Goal: Obtain resource: Download file/media

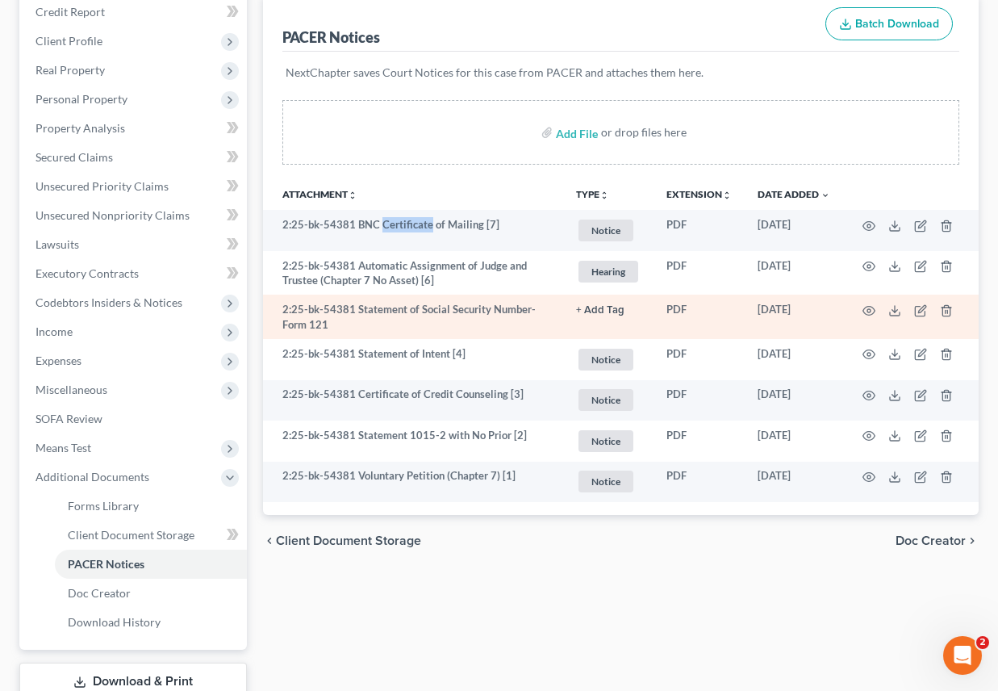
scroll to position [242, 0]
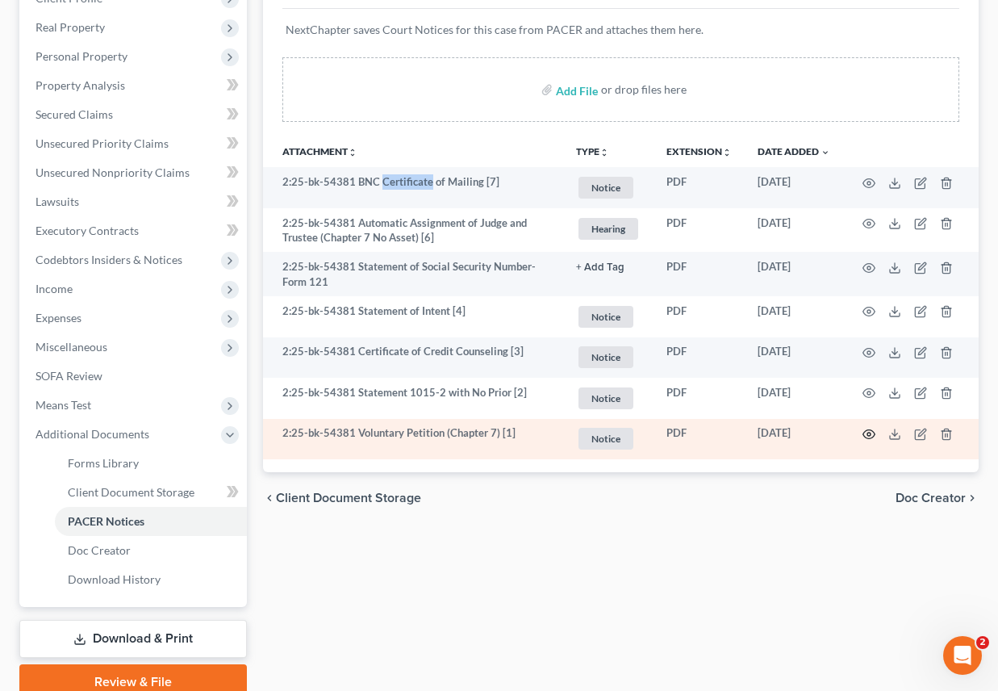
click at [862, 438] on icon "button" at bounding box center [868, 434] width 13 height 13
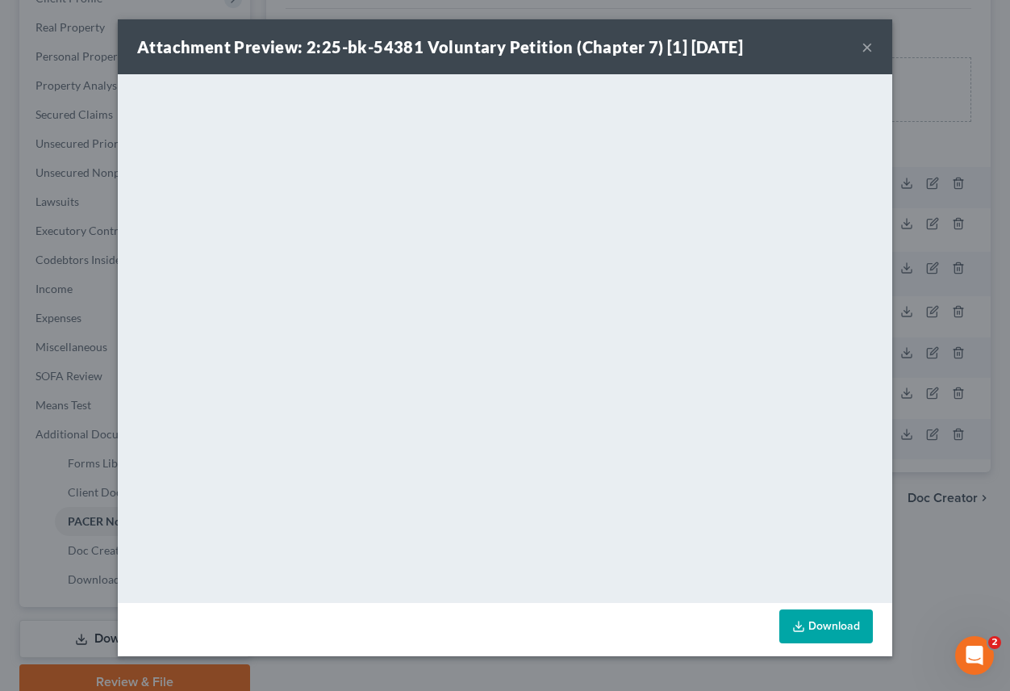
click at [826, 628] on link "Download" at bounding box center [826, 626] width 94 height 34
click at [862, 44] on button "×" at bounding box center [867, 46] width 11 height 19
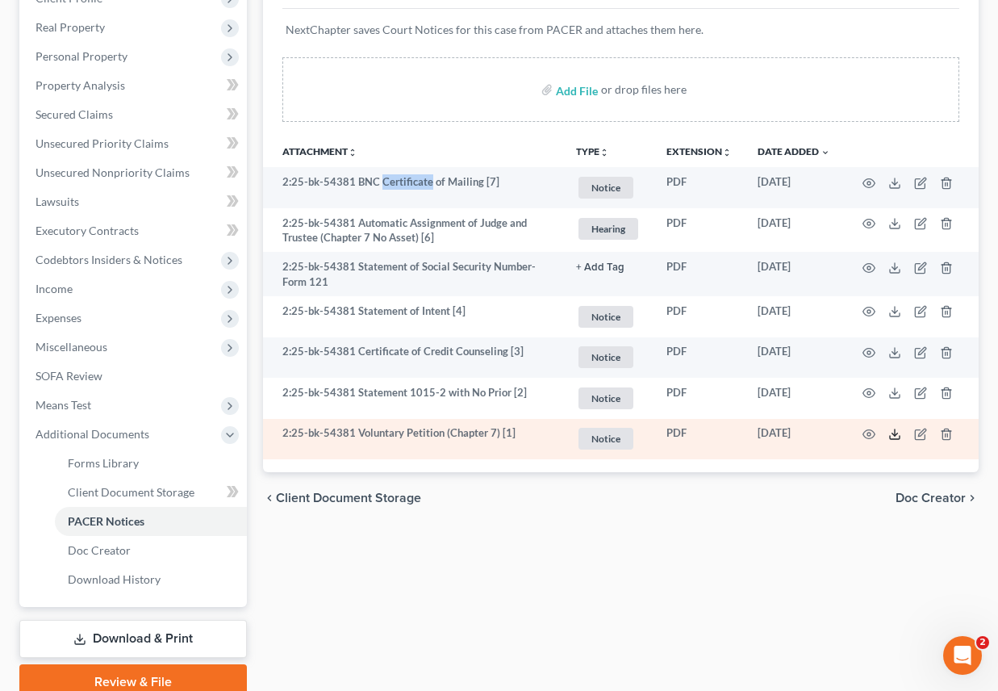
click at [892, 434] on icon at bounding box center [894, 434] width 13 height 13
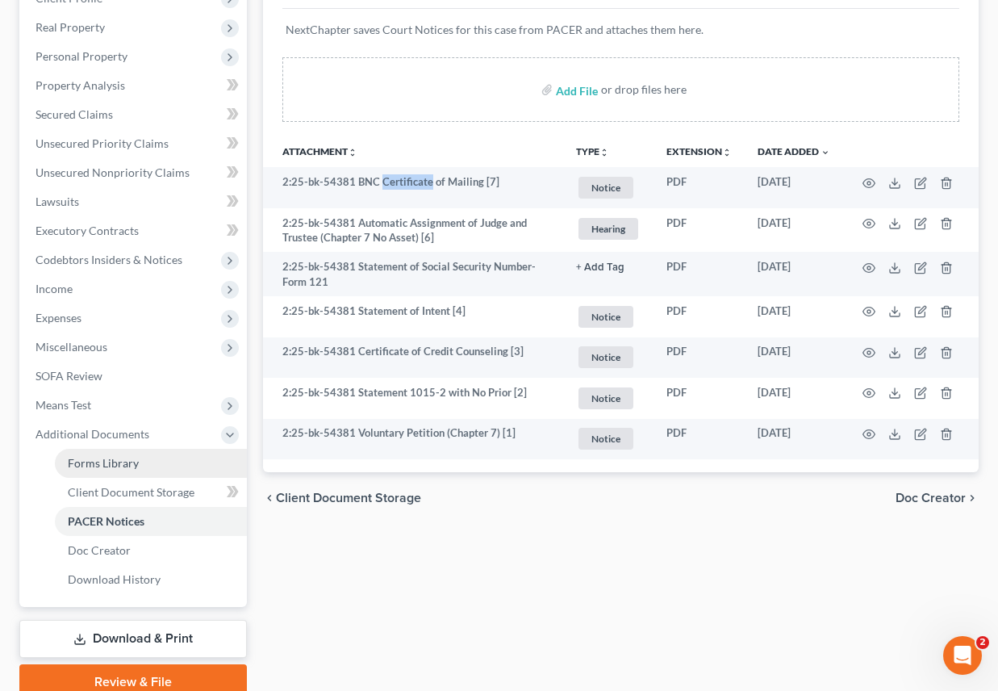
click at [139, 464] on link "Forms Library" at bounding box center [151, 463] width 192 height 29
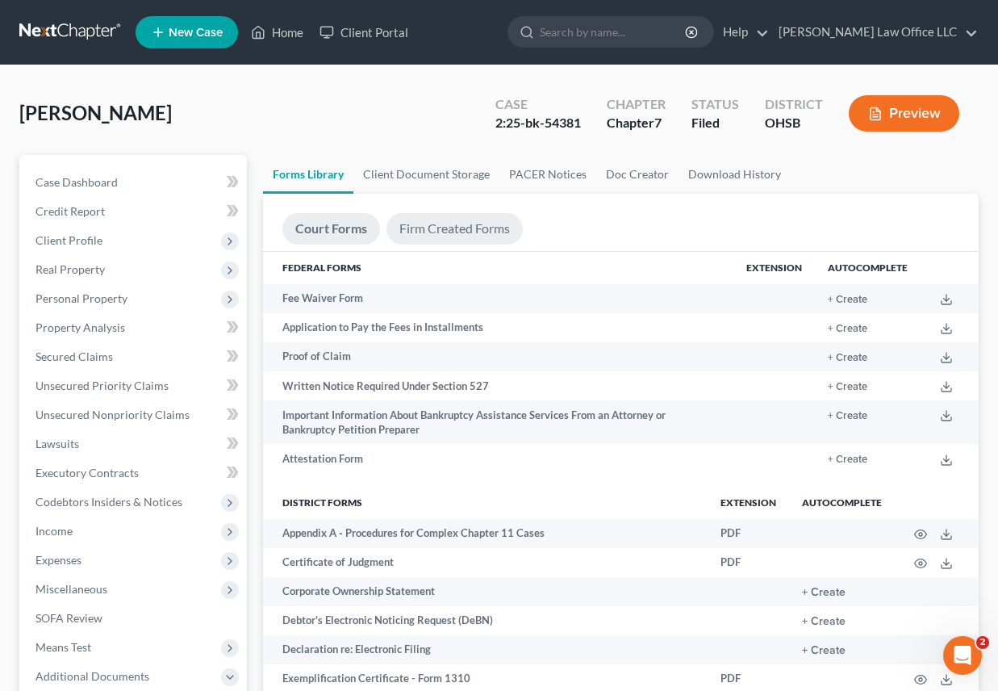
click at [463, 229] on link "Firm Created Forms" at bounding box center [454, 228] width 136 height 31
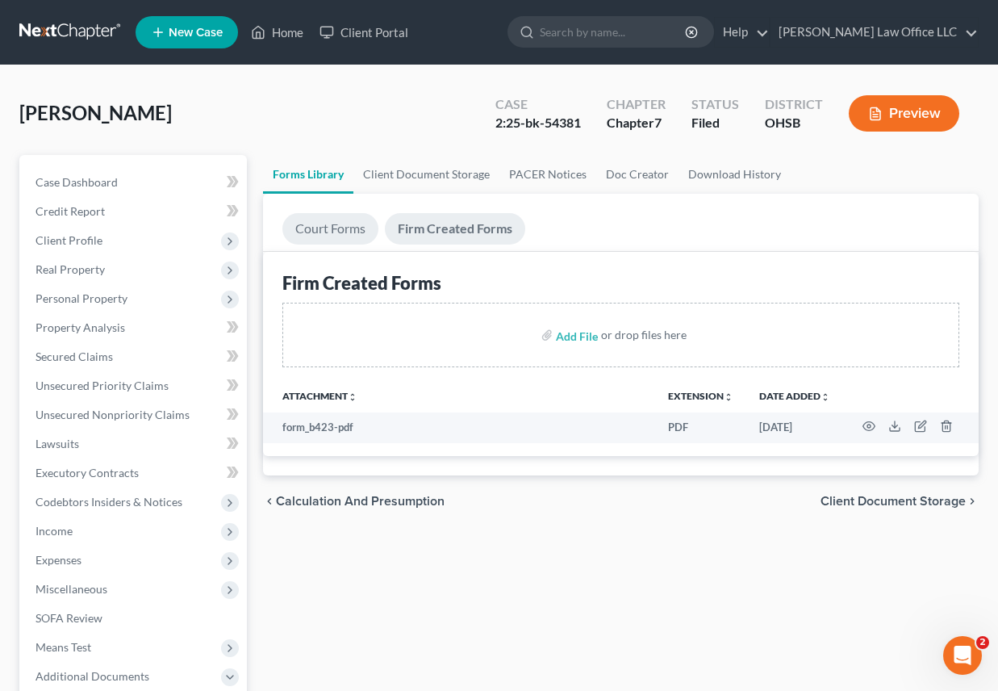
click at [342, 225] on link "Court Forms" at bounding box center [330, 228] width 96 height 31
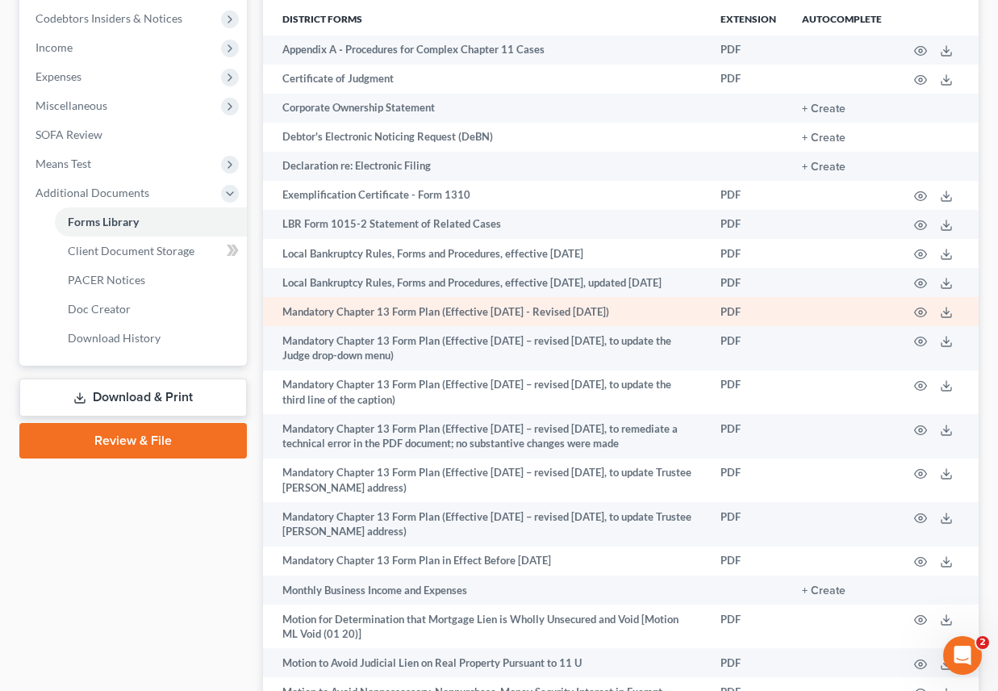
scroll to position [484, 0]
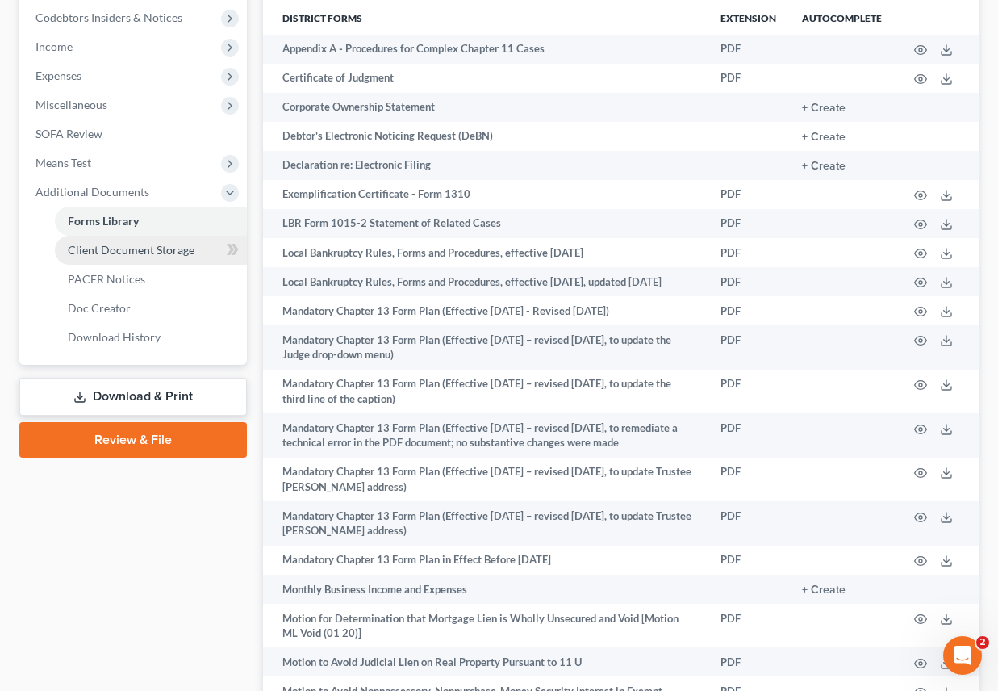
click at [106, 253] on span "Client Document Storage" at bounding box center [131, 250] width 127 height 14
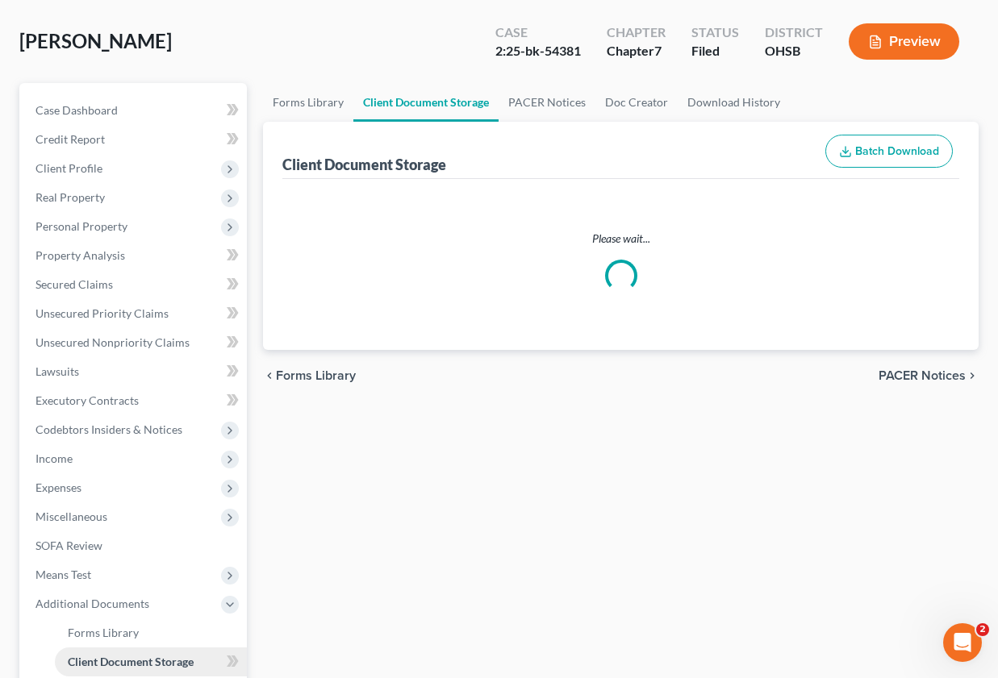
select select "7"
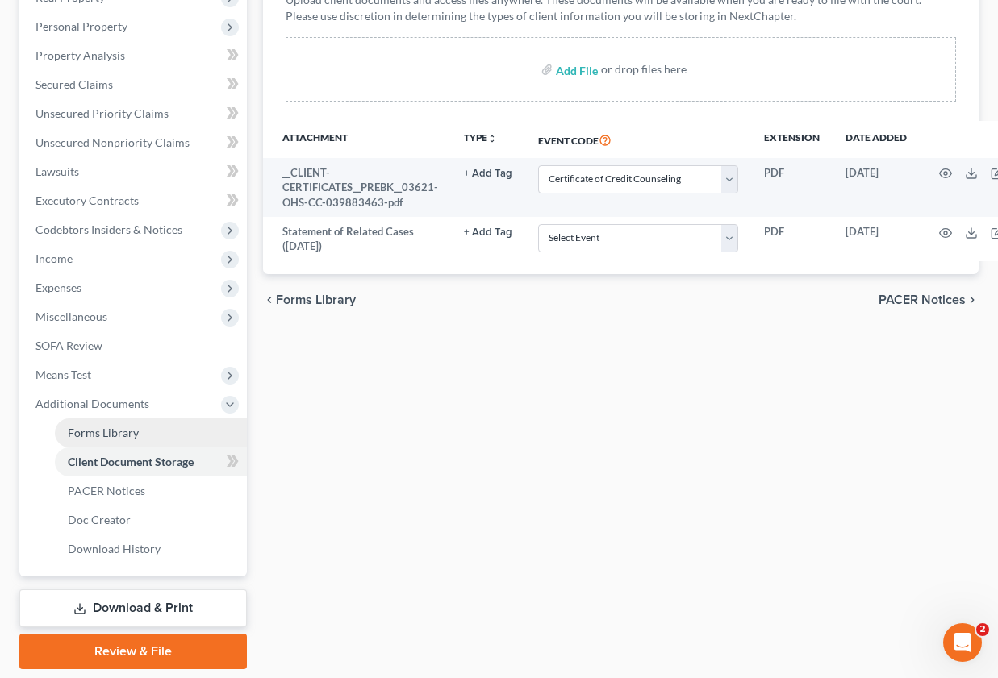
scroll to position [323, 0]
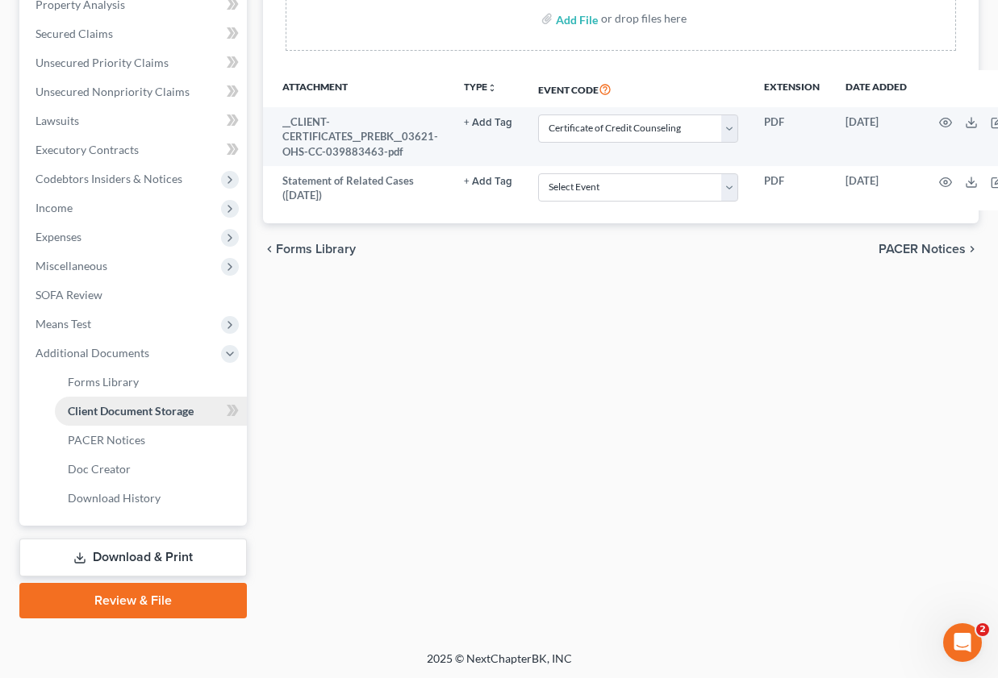
click at [145, 411] on span "Client Document Storage" at bounding box center [131, 411] width 126 height 14
click at [115, 439] on span "PACER Notices" at bounding box center [106, 440] width 77 height 14
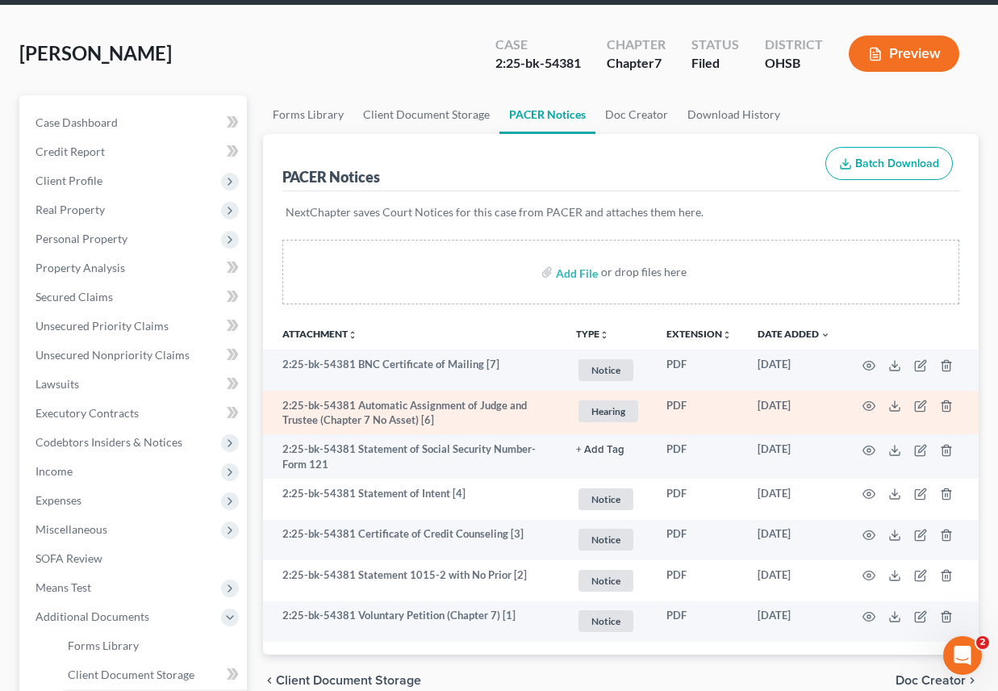
scroll to position [161, 0]
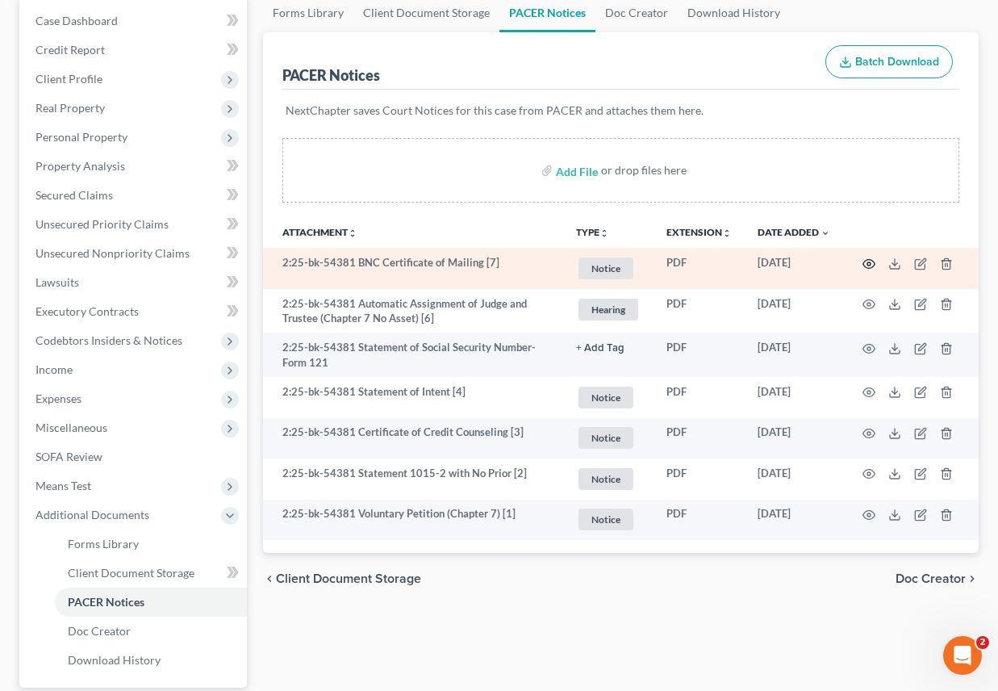
click at [867, 265] on circle "button" at bounding box center [868, 263] width 3 height 3
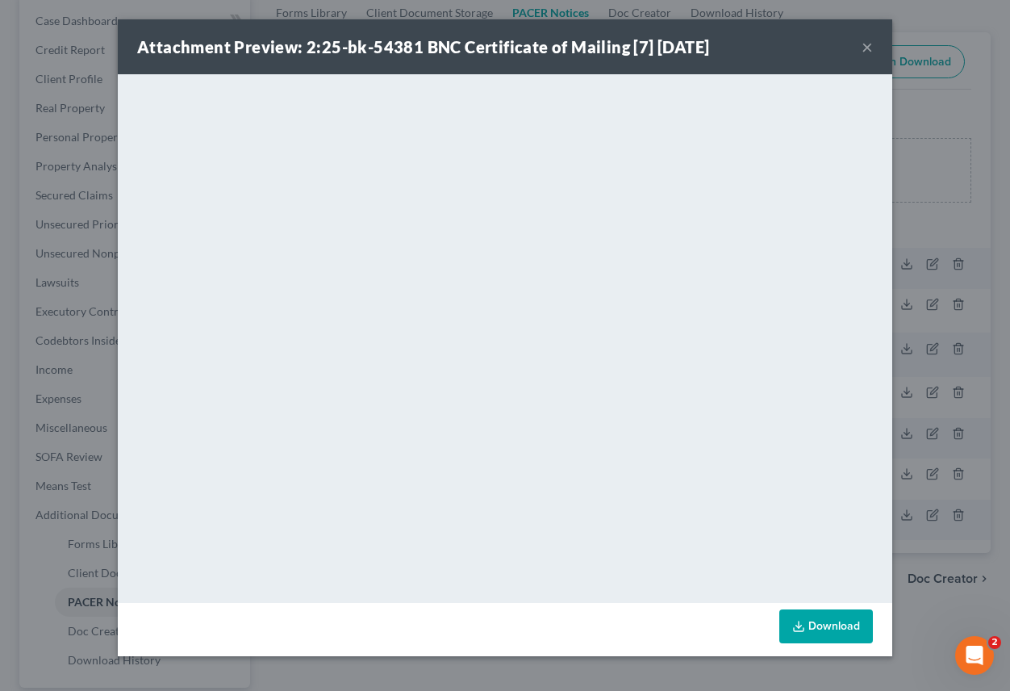
click at [864, 48] on button "×" at bounding box center [867, 46] width 11 height 19
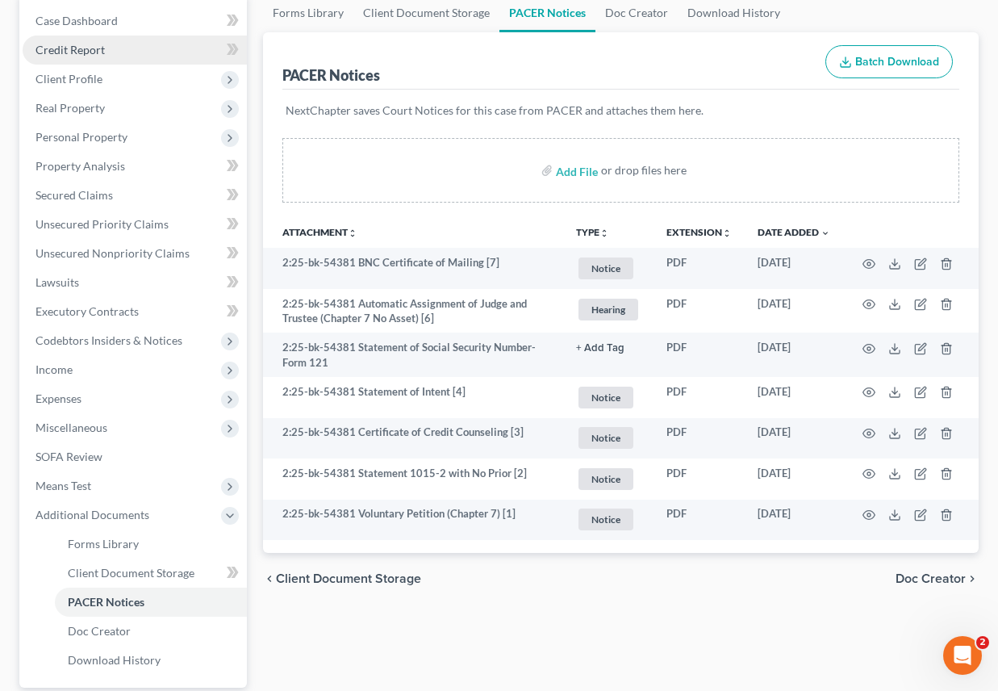
click at [102, 46] on span "Credit Report" at bounding box center [69, 50] width 69 height 14
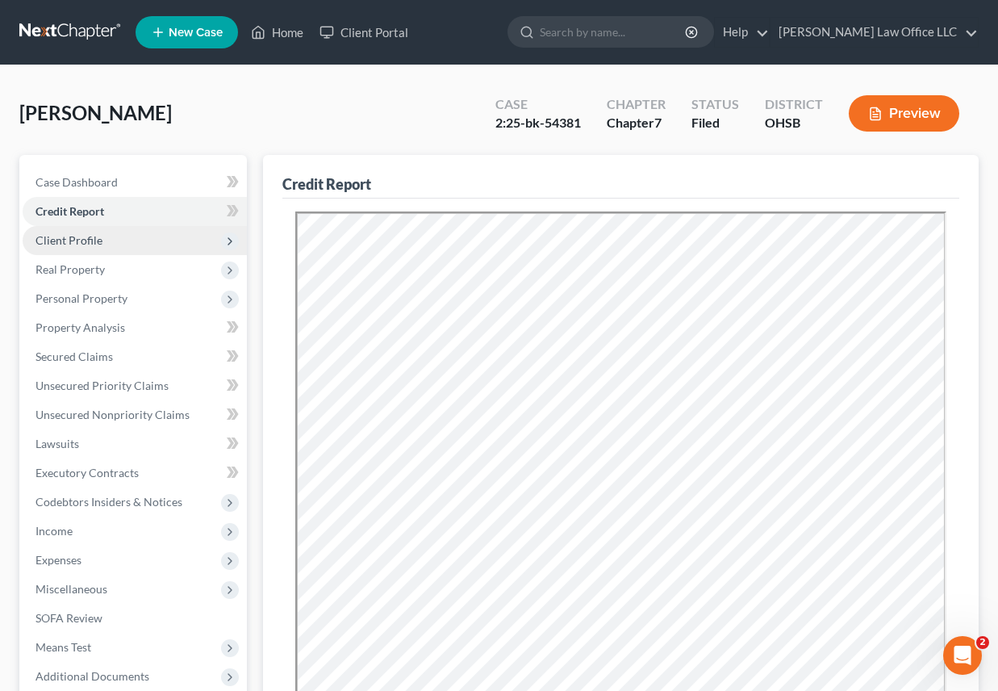
click at [104, 236] on span "Client Profile" at bounding box center [135, 240] width 224 height 29
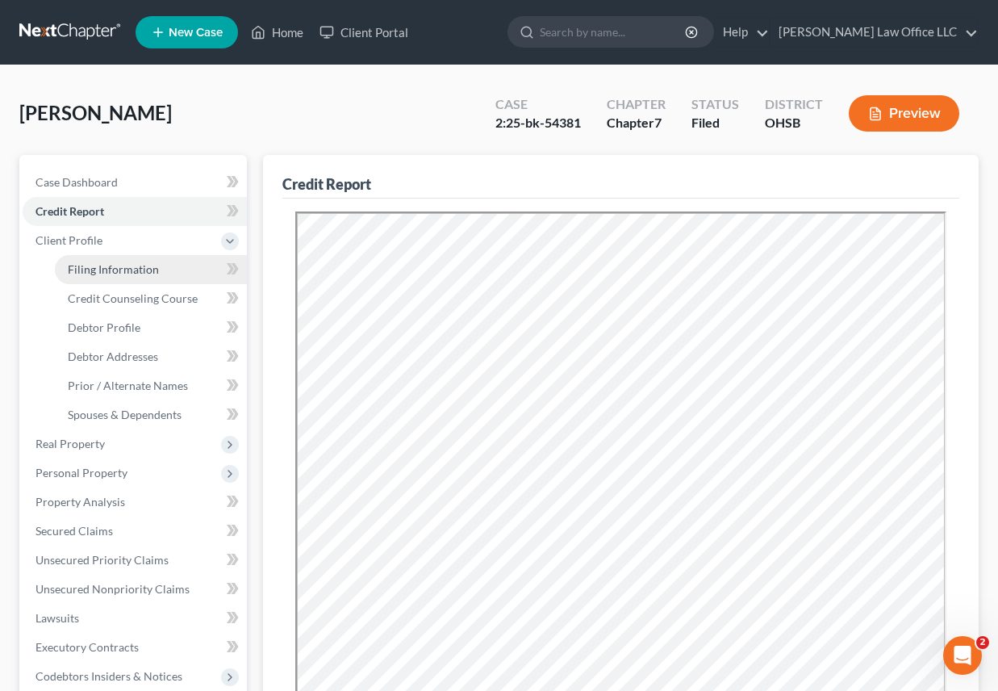
click at [121, 262] on span "Filing Information" at bounding box center [113, 269] width 91 height 14
select select "1"
select select "0"
select select "36"
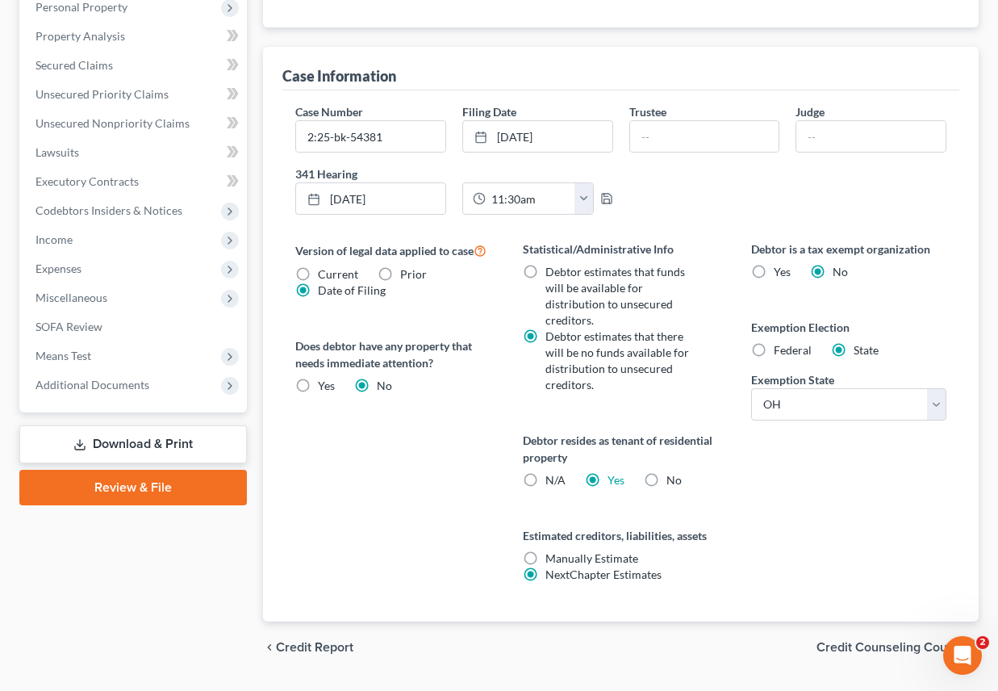
scroll to position [509, 0]
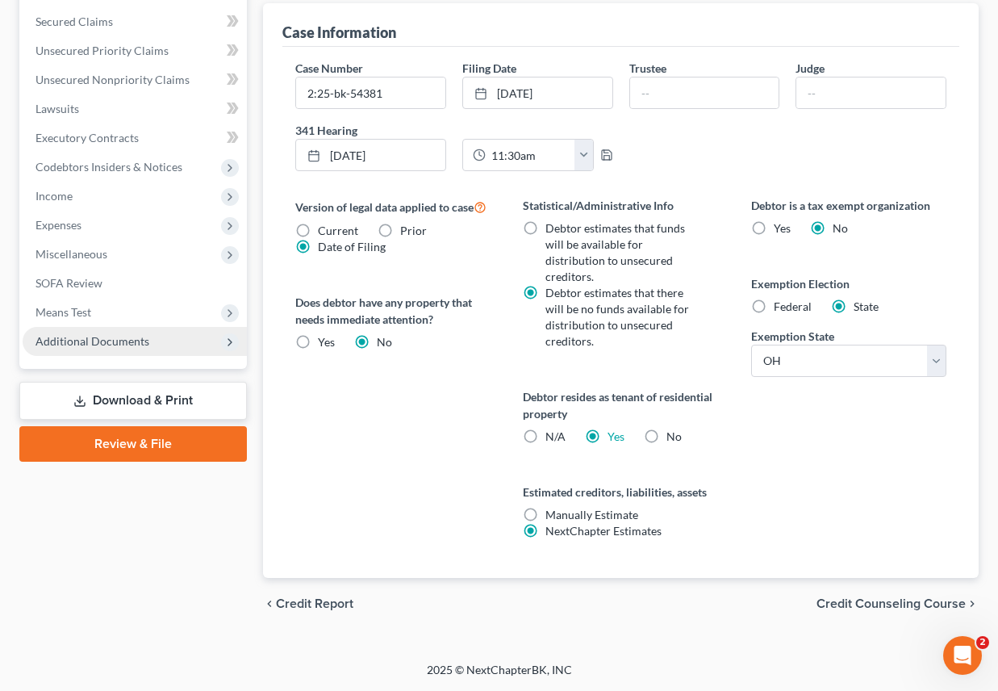
click at [84, 344] on span "Additional Documents" at bounding box center [92, 341] width 114 height 14
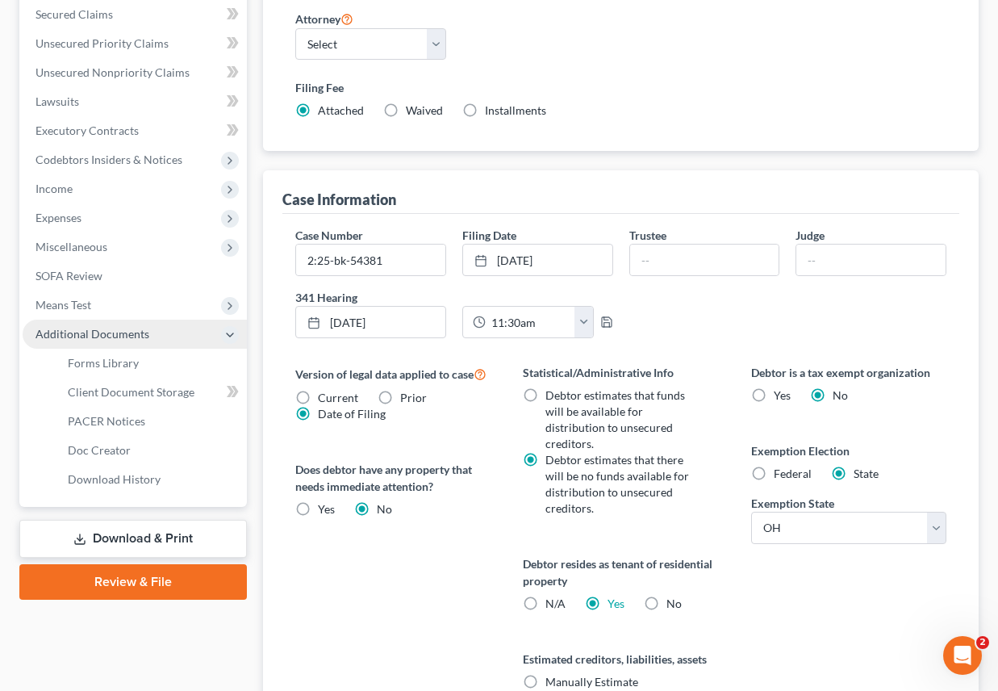
scroll to position [335, 0]
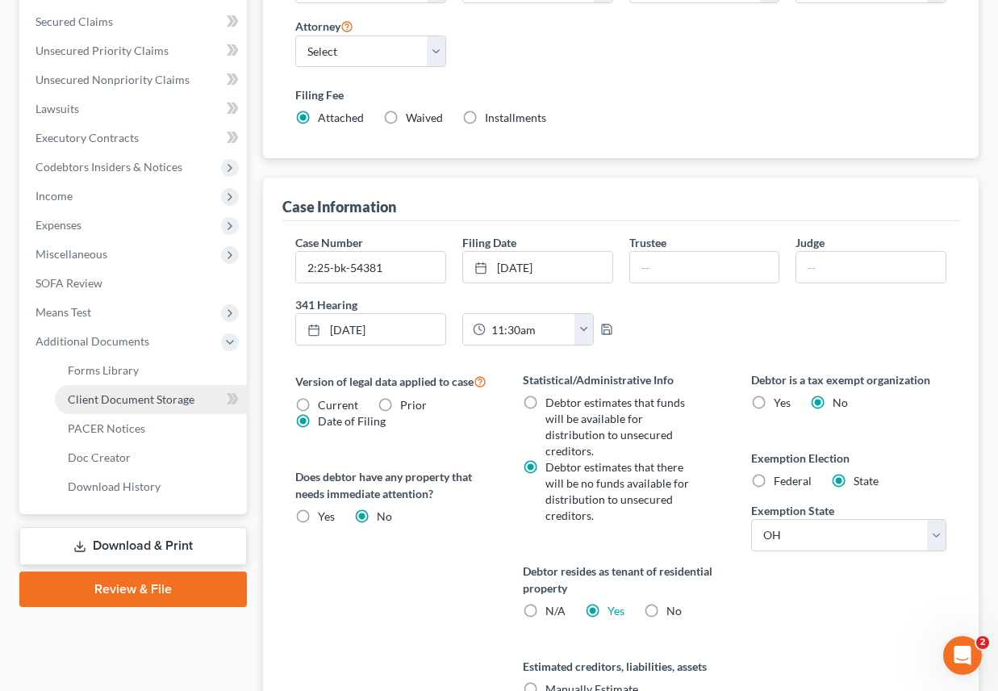
click at [115, 407] on link "Client Document Storage" at bounding box center [151, 399] width 192 height 29
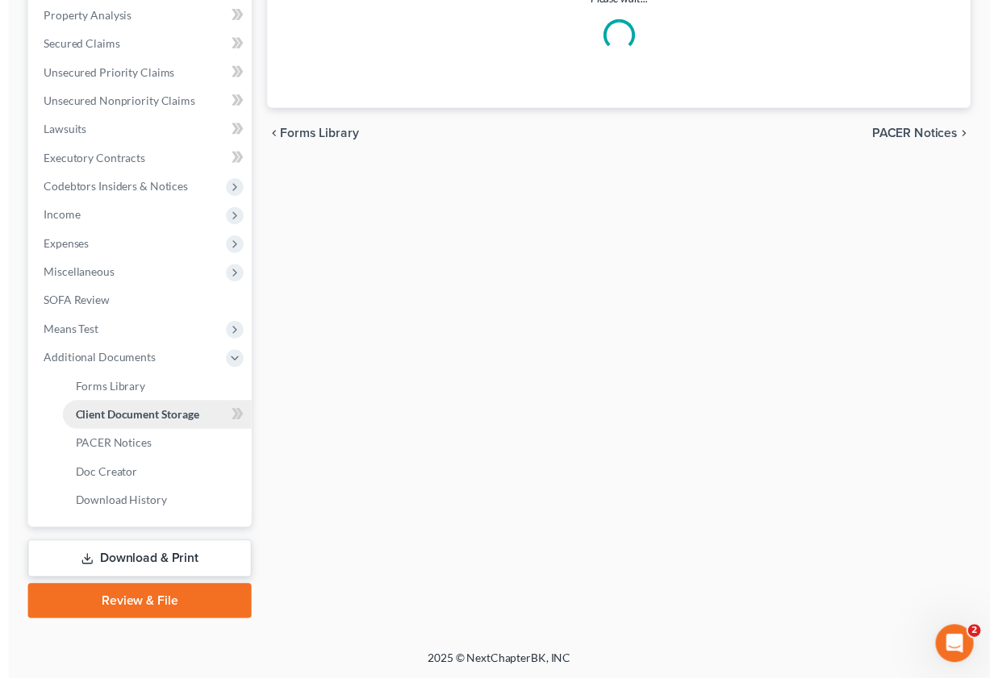
scroll to position [95, 0]
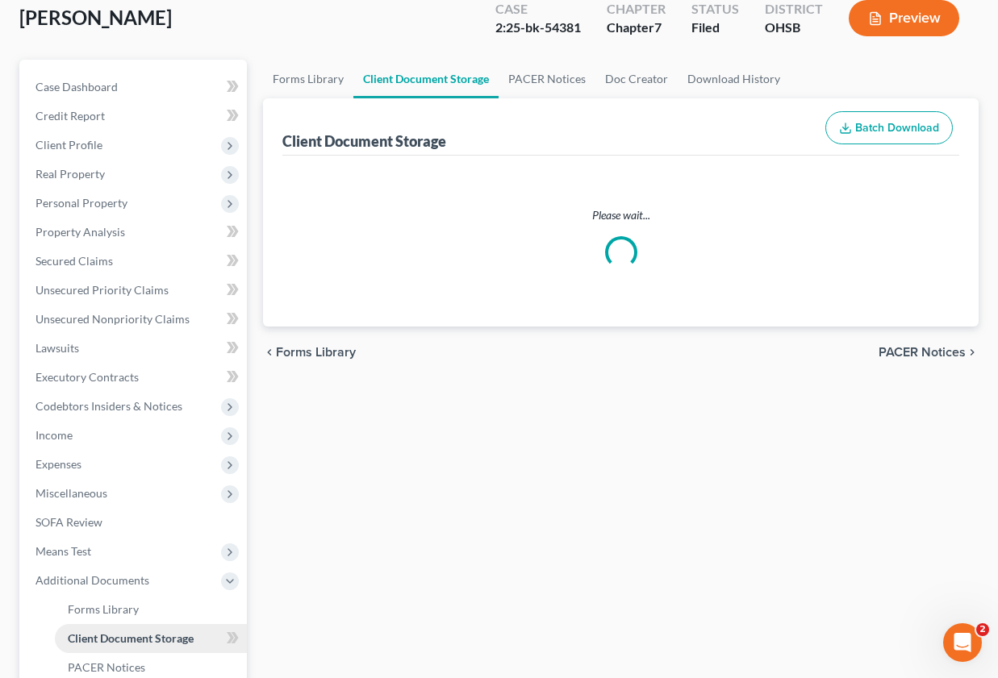
select select "7"
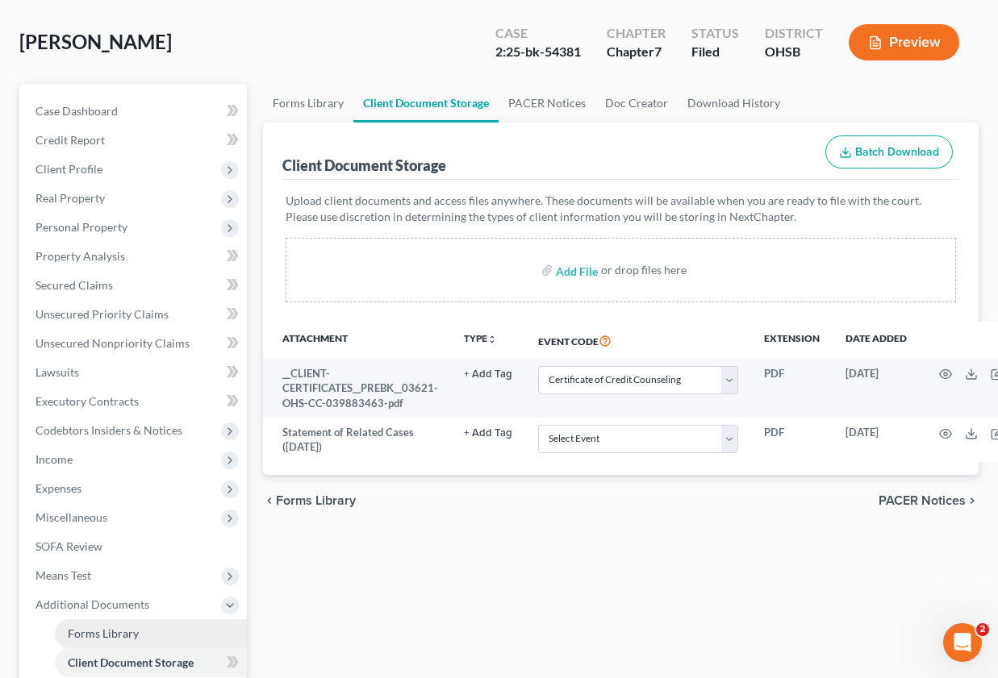
scroll to position [323, 0]
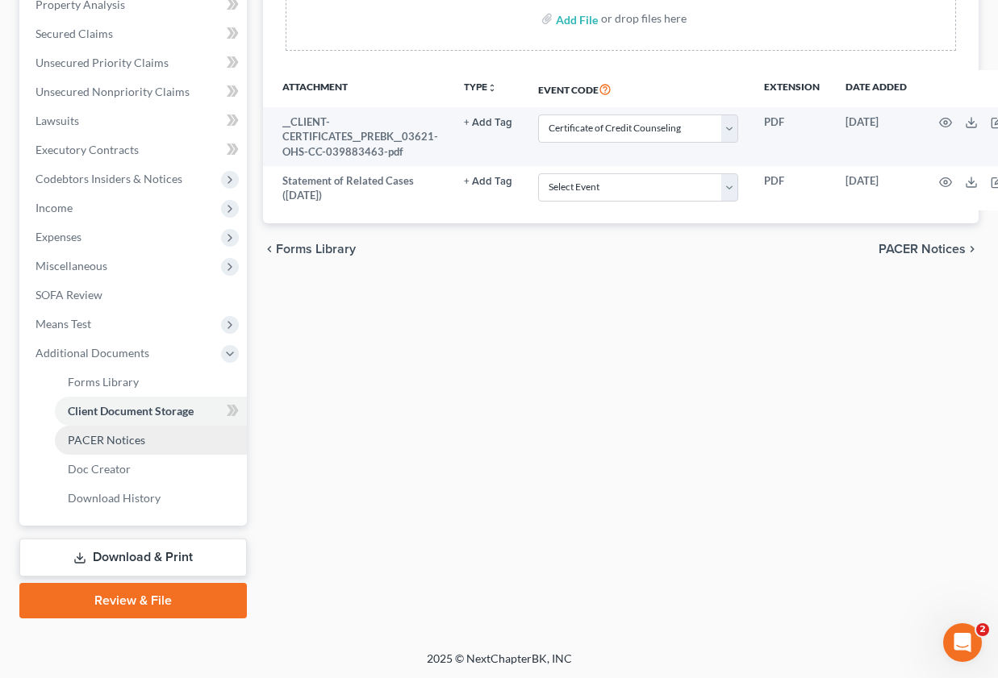
click at [114, 439] on span "PACER Notices" at bounding box center [106, 440] width 77 height 14
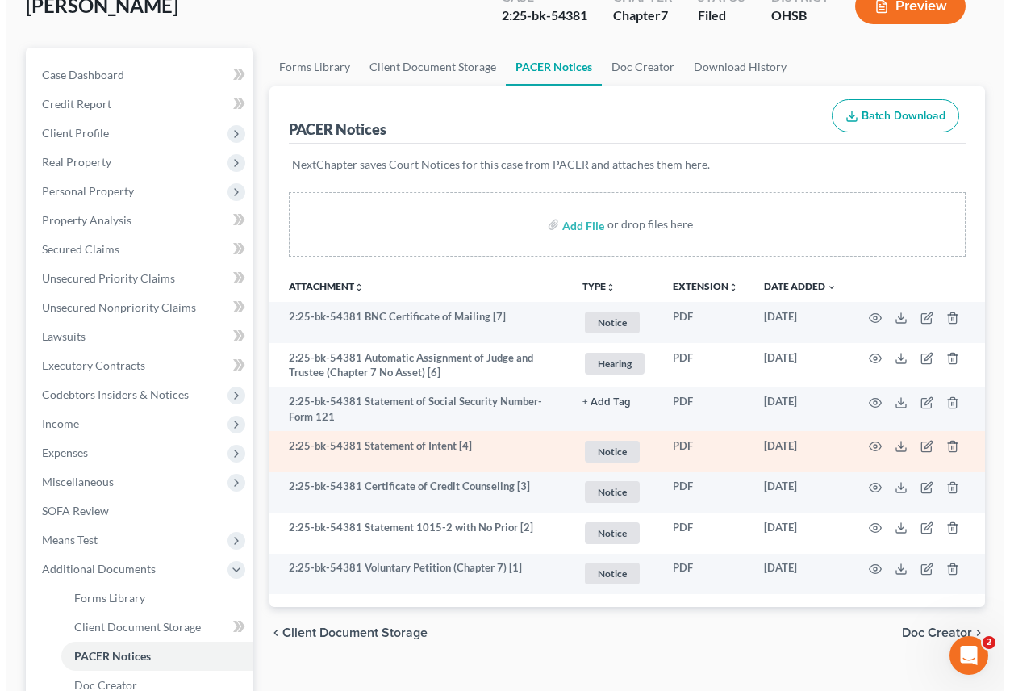
scroll to position [161, 0]
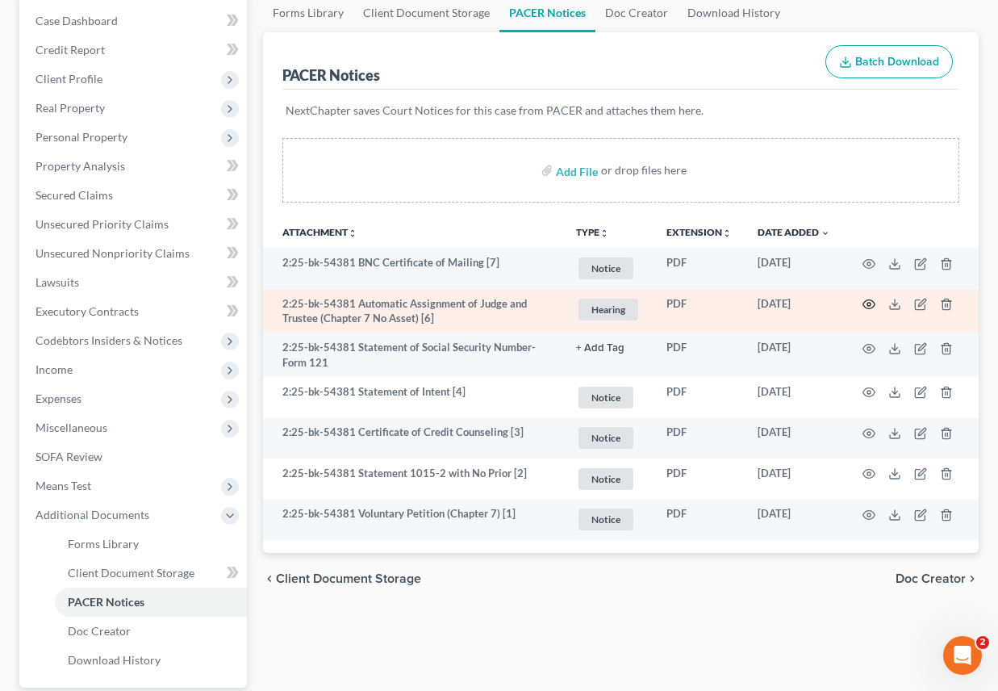
click at [870, 306] on circle "button" at bounding box center [868, 304] width 3 height 3
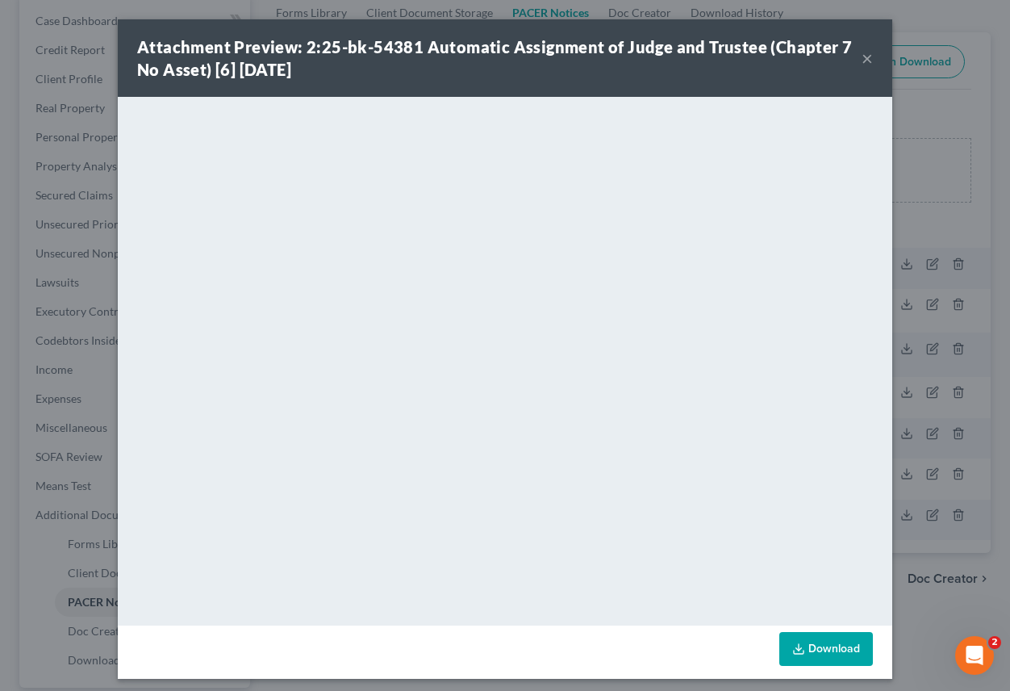
click at [862, 55] on button "×" at bounding box center [867, 57] width 11 height 19
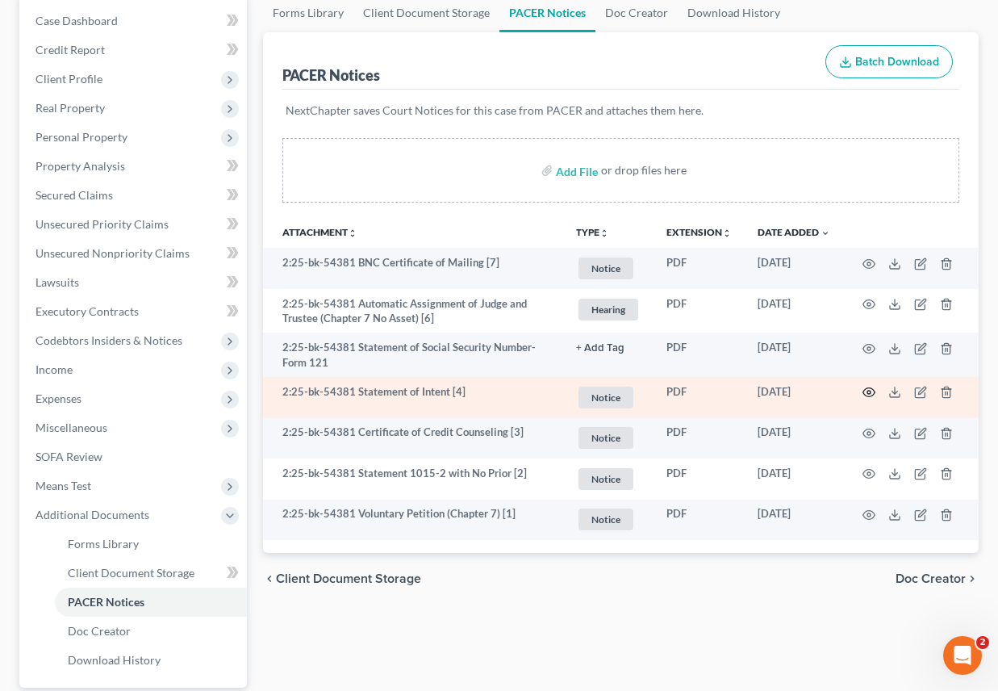
click at [870, 393] on icon "button" at bounding box center [868, 392] width 13 height 13
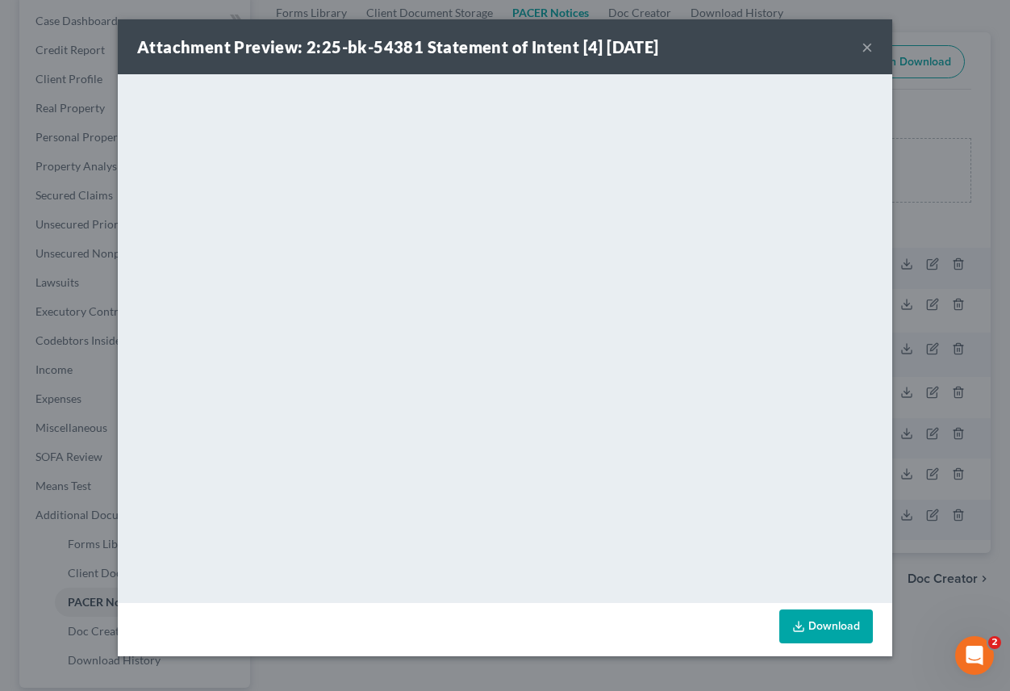
click at [863, 52] on button "×" at bounding box center [867, 46] width 11 height 19
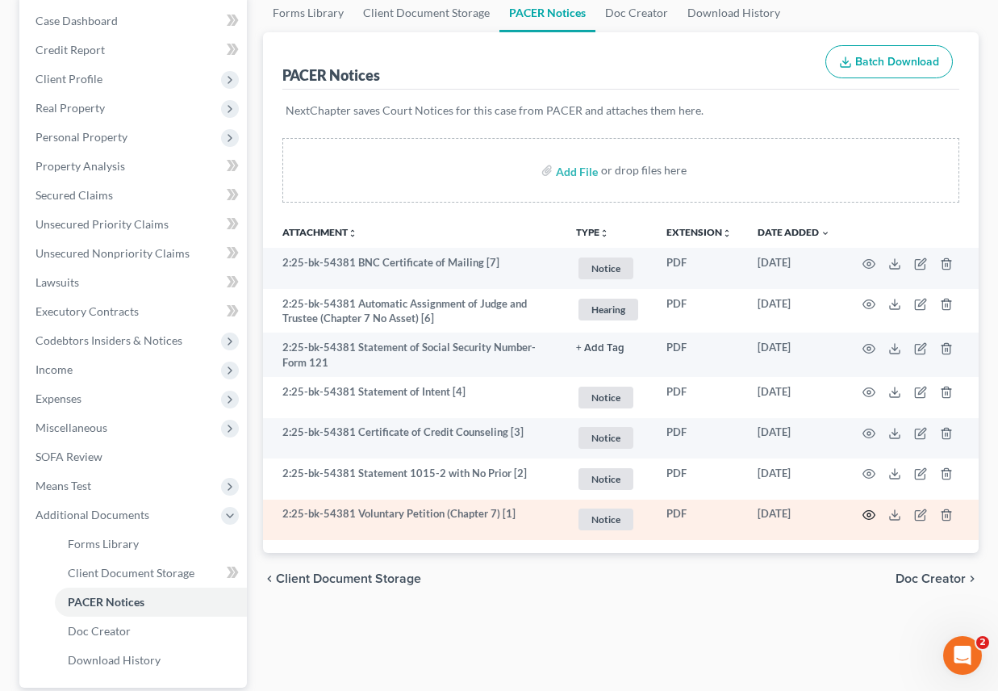
click at [869, 520] on icon "button" at bounding box center [869, 515] width 12 height 9
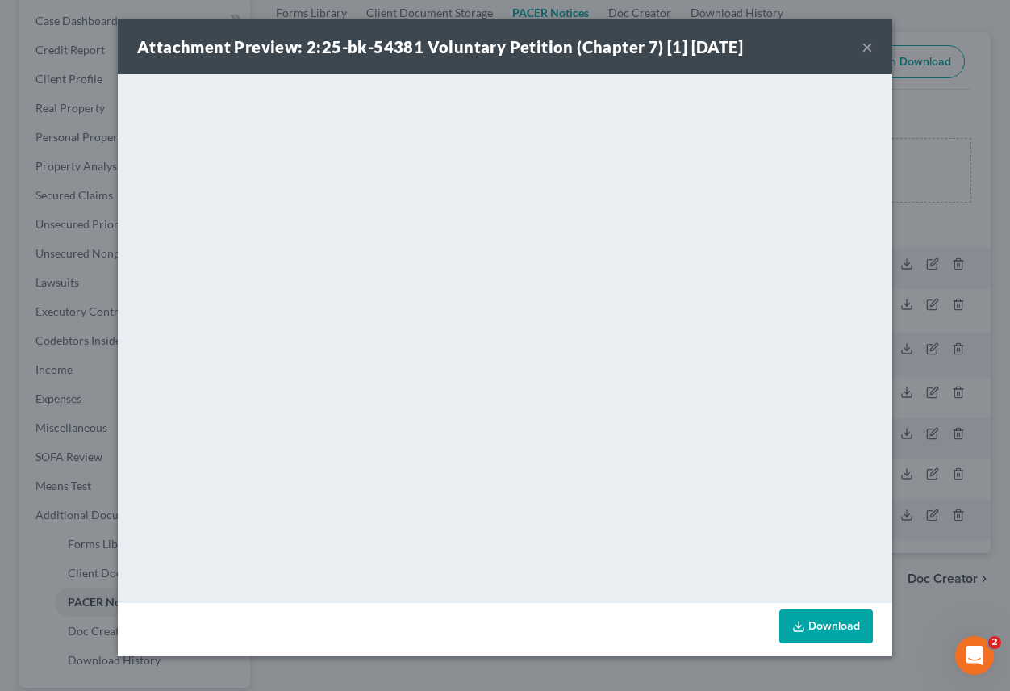
click at [798, 629] on icon at bounding box center [798, 626] width 13 height 13
